Goal: Information Seeking & Learning: Learn about a topic

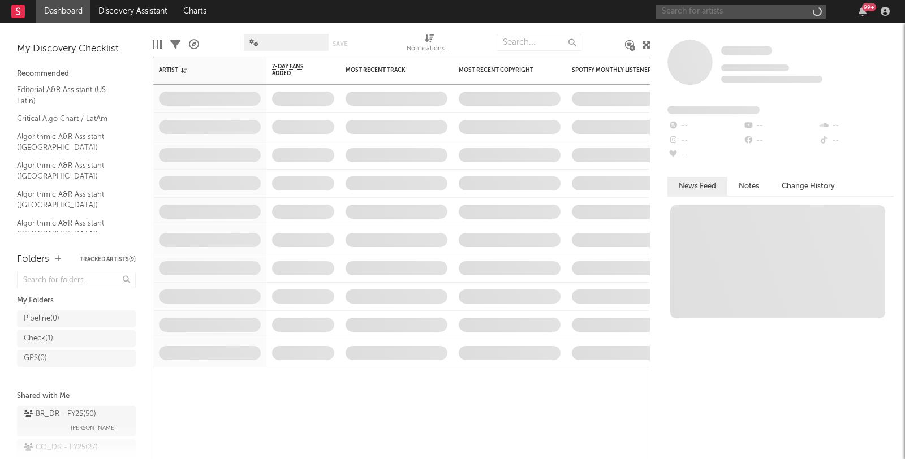
click at [674, 10] on input "text" at bounding box center [741, 12] width 170 height 14
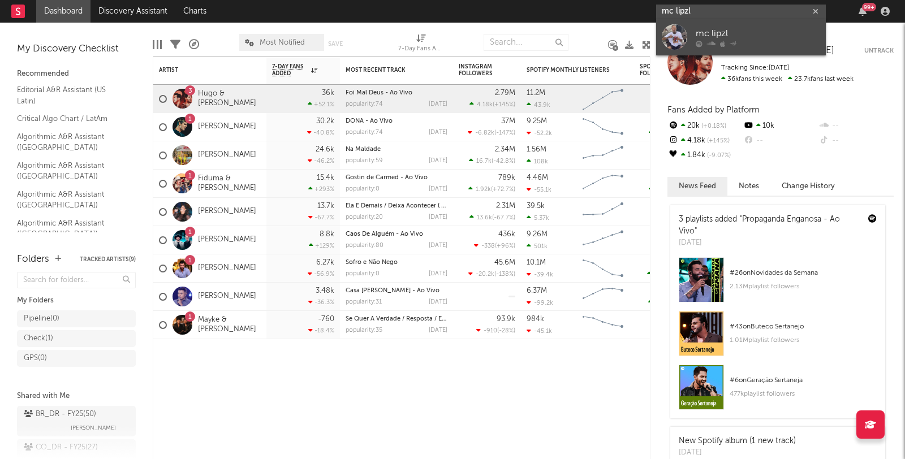
type input "mc lipzl"
click at [710, 36] on div "mc lipzl" at bounding box center [758, 34] width 124 height 14
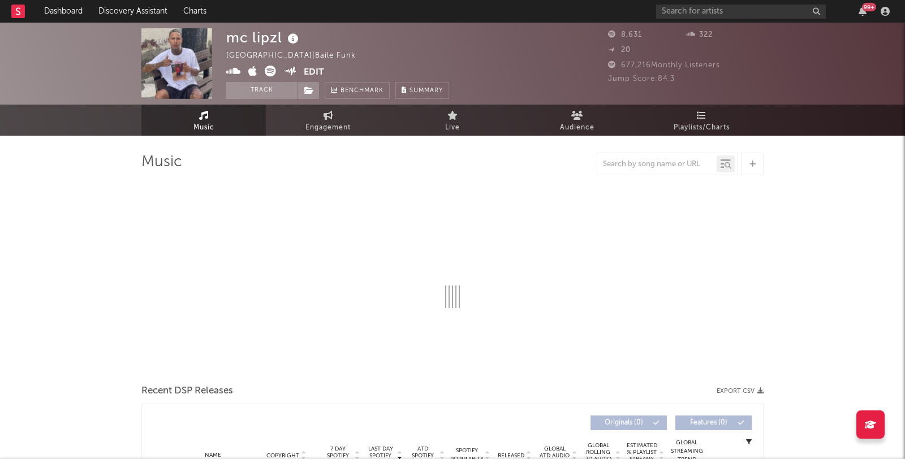
select select "6m"
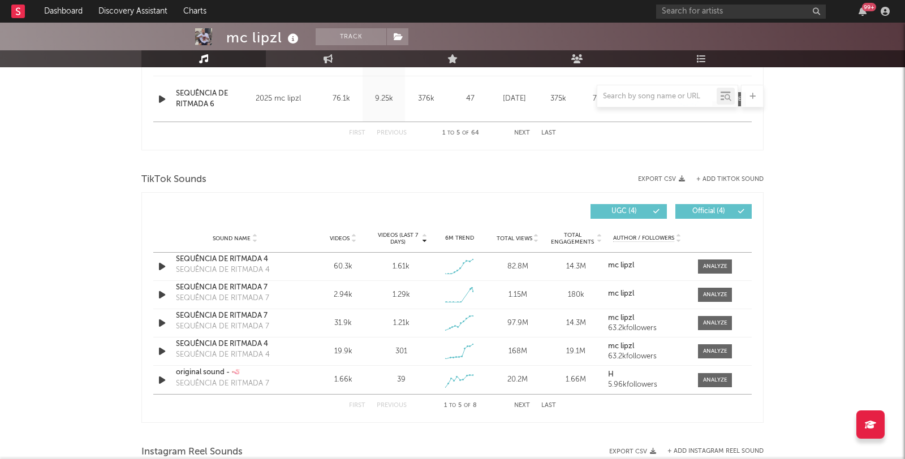
scroll to position [671, 0]
click at [711, 265] on div at bounding box center [715, 265] width 24 height 8
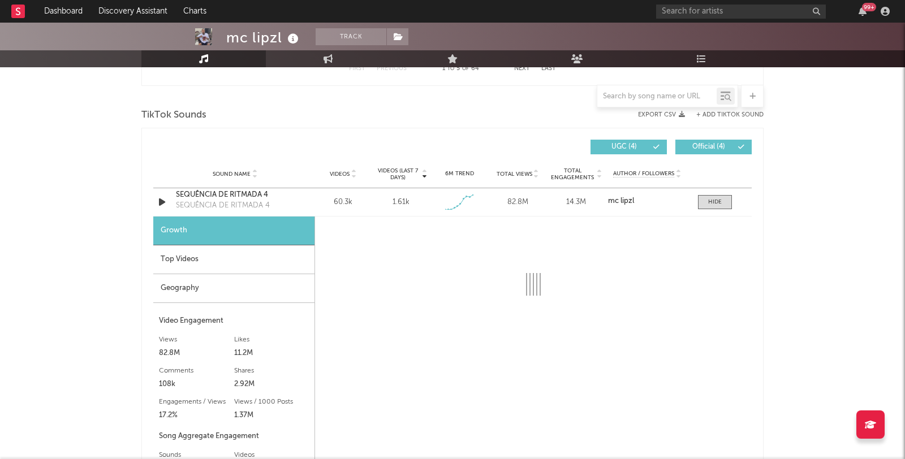
scroll to position [760, 0]
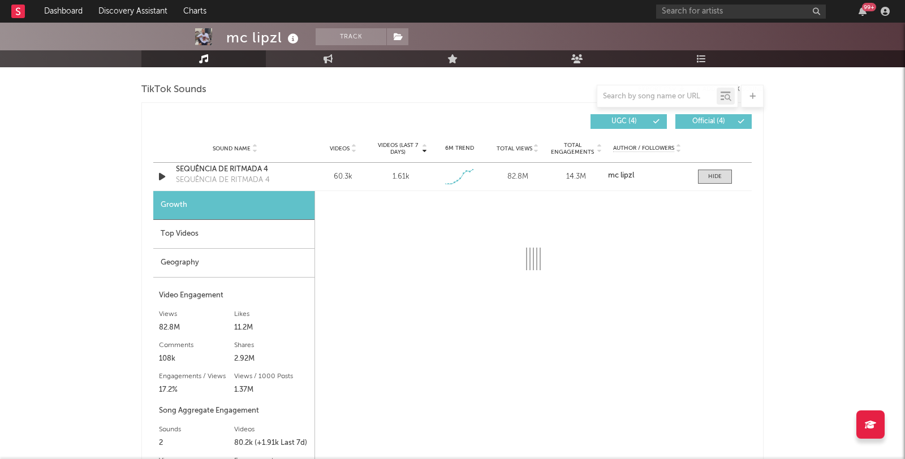
select select "1w"
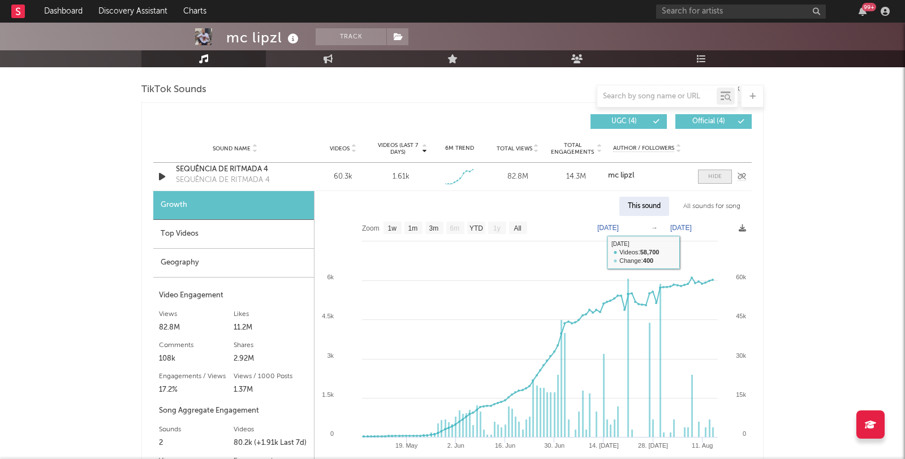
click at [711, 172] on div at bounding box center [715, 176] width 14 height 8
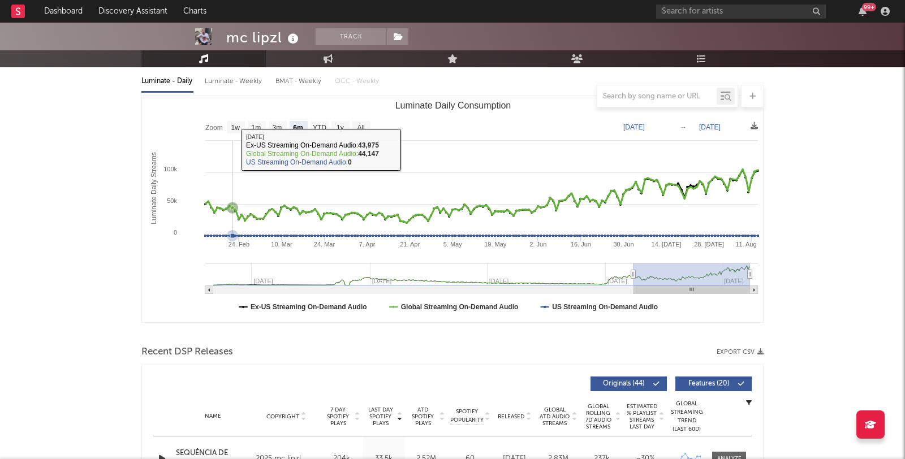
scroll to position [117, 0]
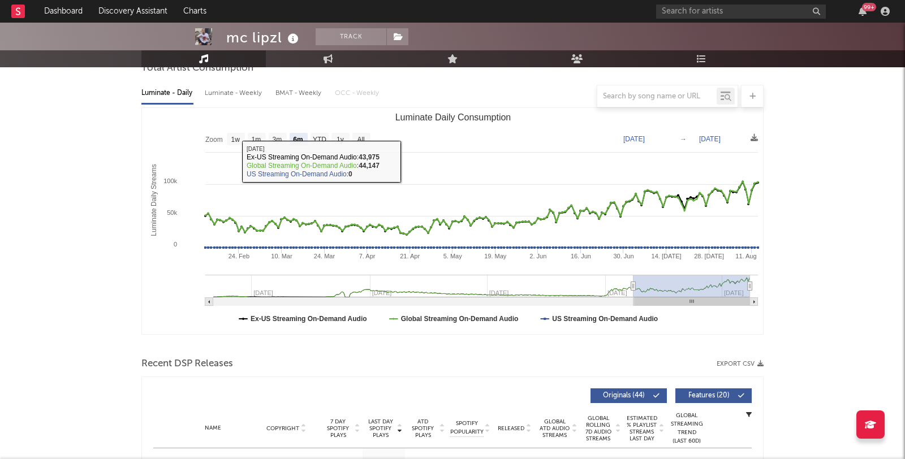
click at [253, 89] on div at bounding box center [452, 96] width 622 height 23
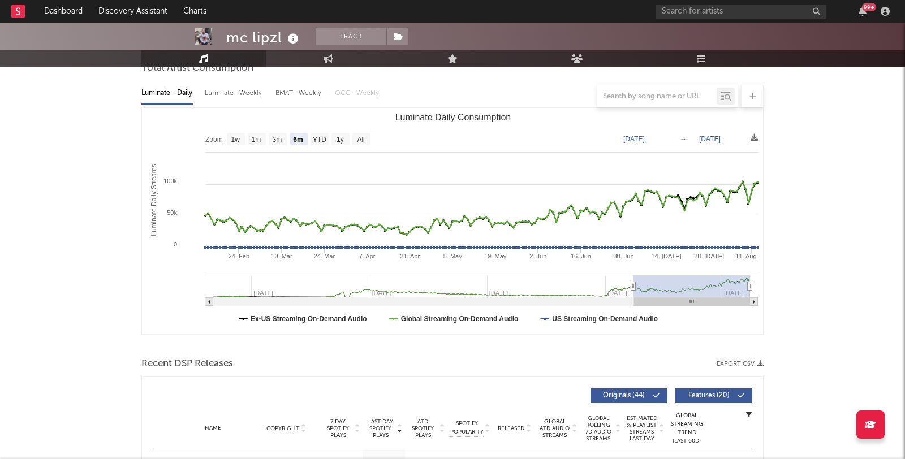
click at [253, 99] on div at bounding box center [452, 96] width 622 height 23
click at [252, 93] on div at bounding box center [452, 96] width 622 height 23
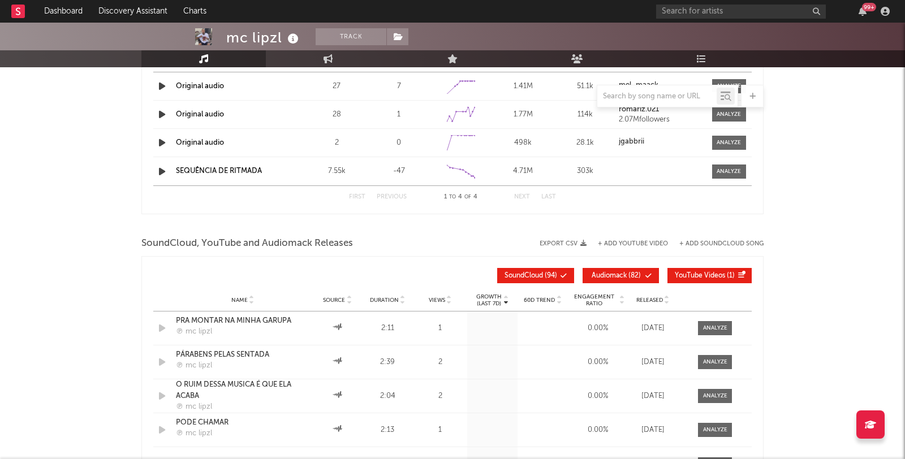
scroll to position [1241, 0]
